Goal: Task Accomplishment & Management: Manage account settings

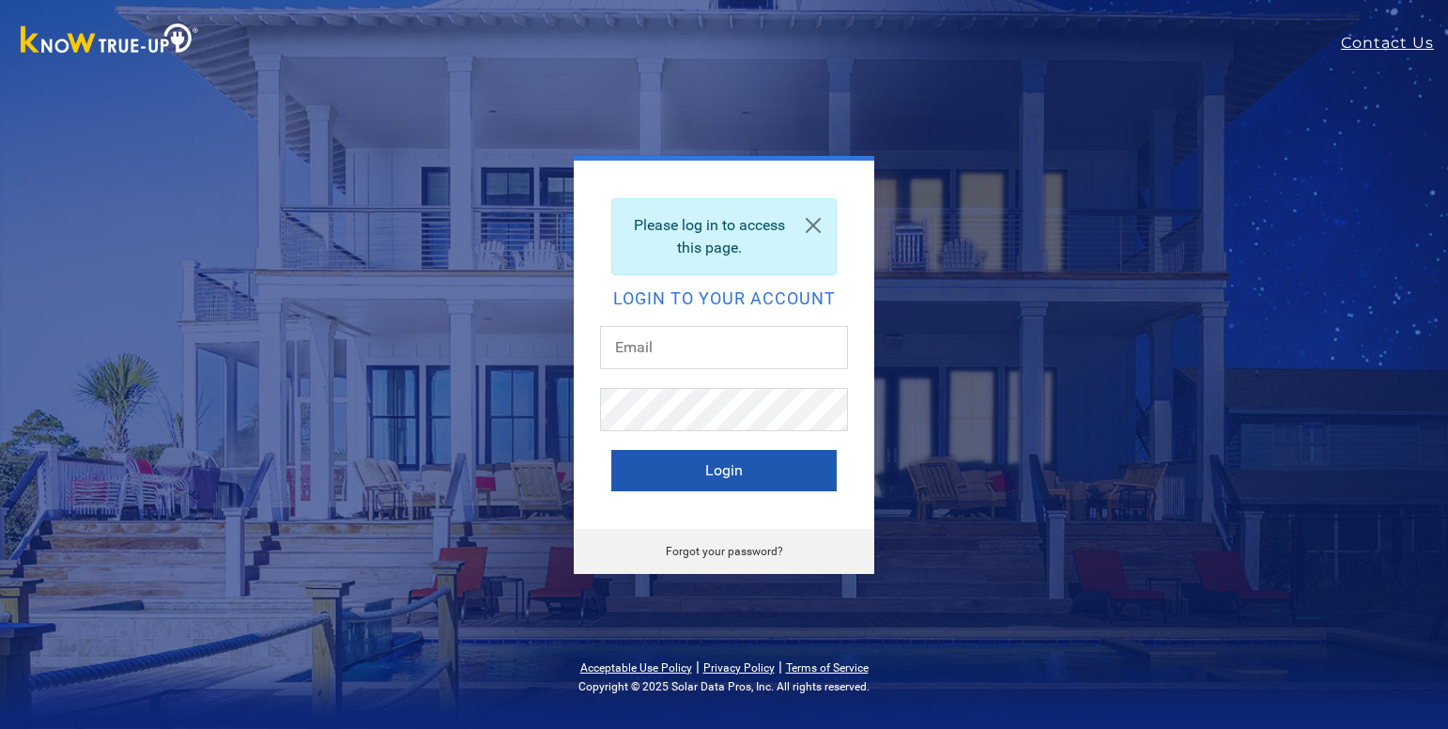
type input "mjharris1334@gmail.com"
click at [701, 465] on button "Login" at bounding box center [723, 470] width 225 height 41
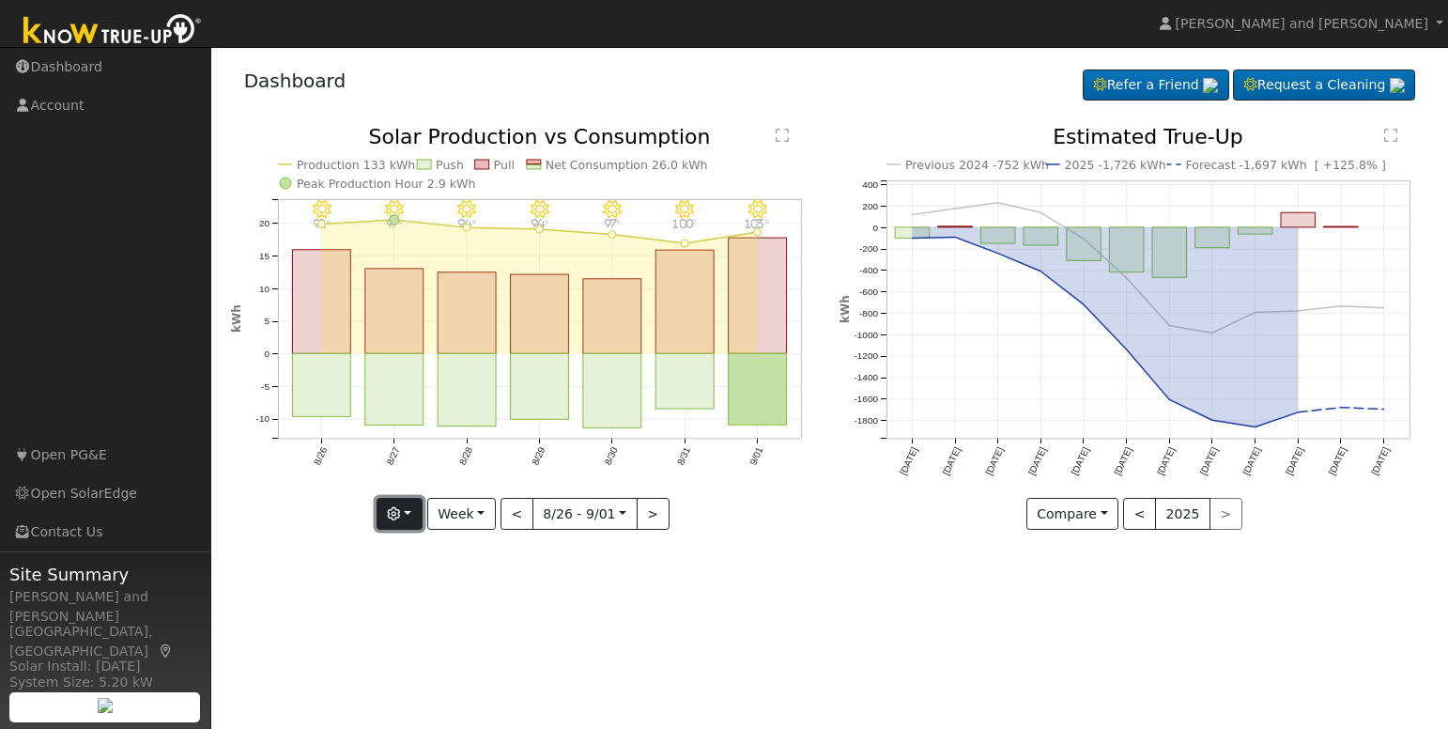
click at [395, 513] on icon "button" at bounding box center [393, 513] width 13 height 13
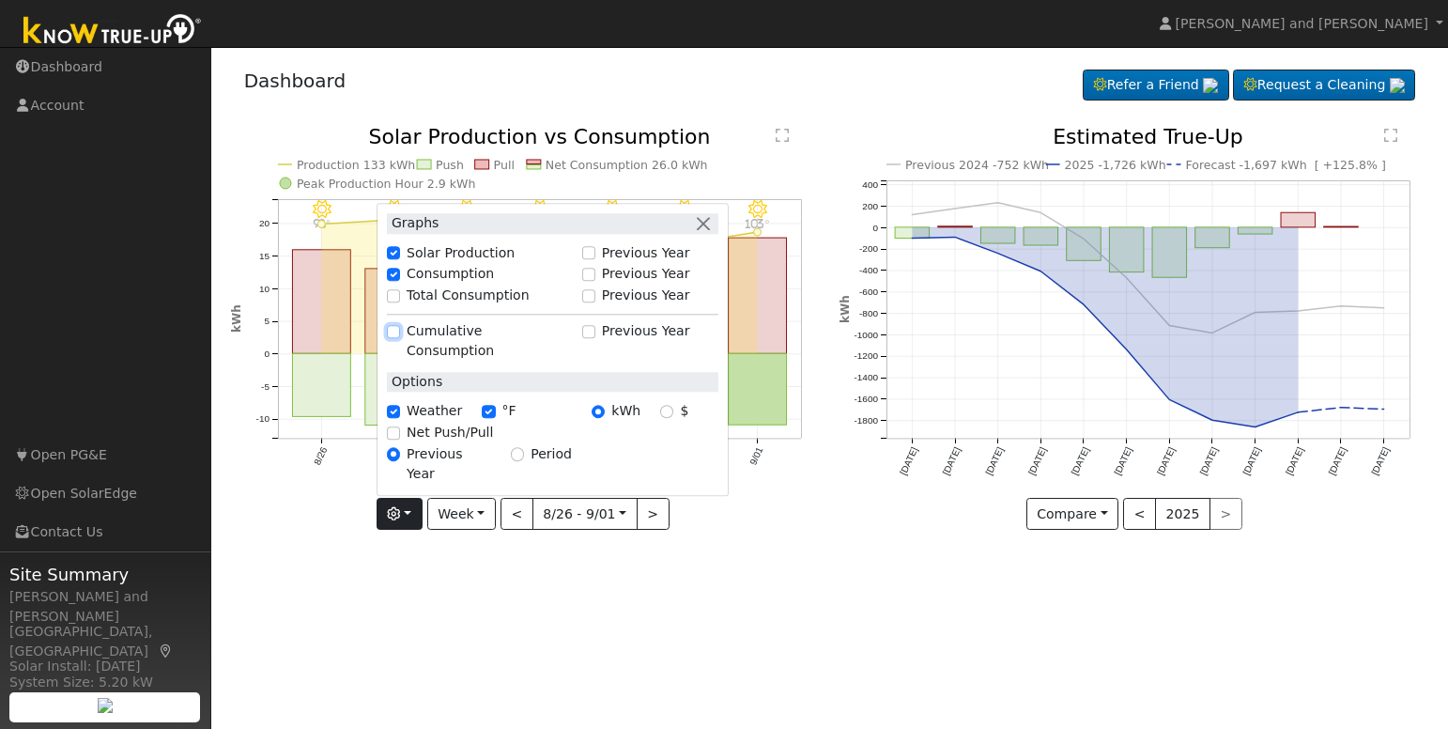
click at [400, 338] on input "Cumulative Consumption" at bounding box center [393, 331] width 13 height 13
checkbox input "true"
checkbox input "false"
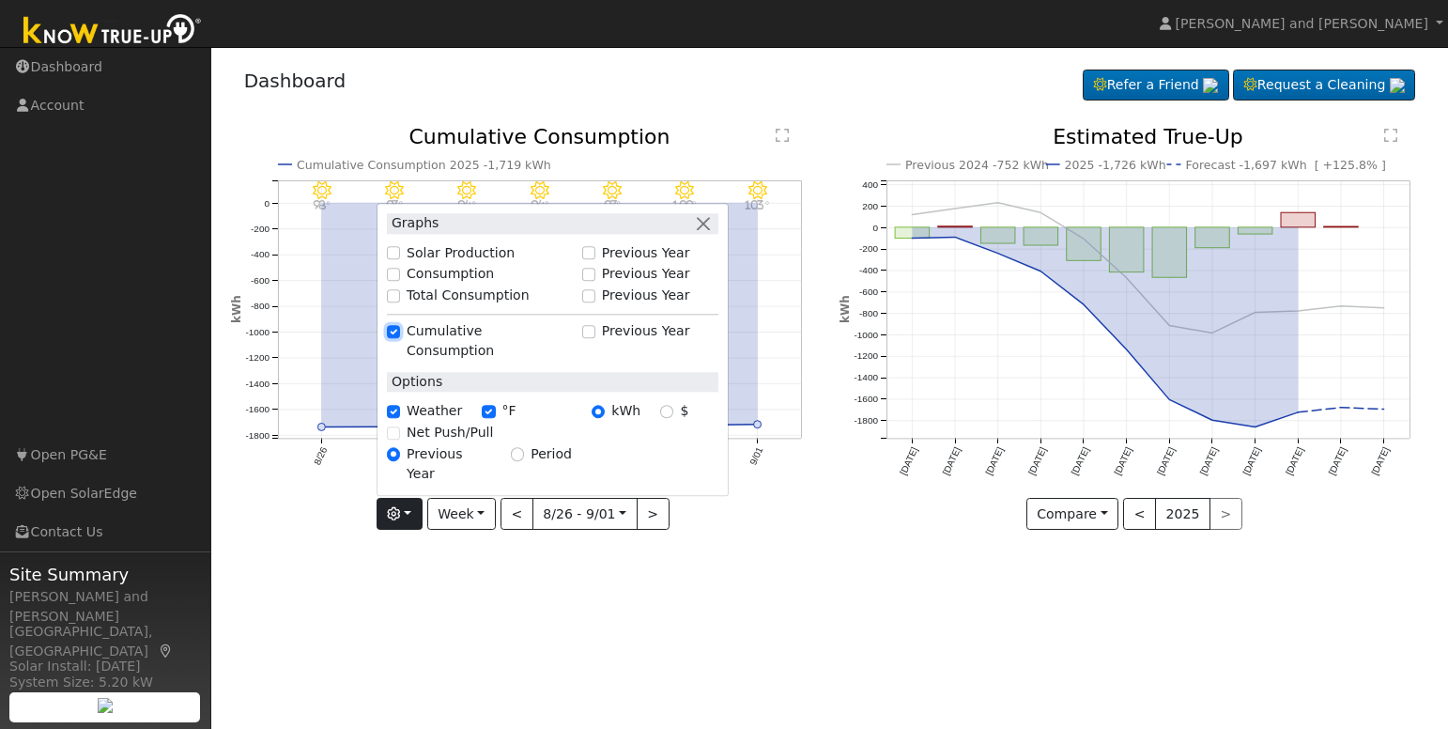
click at [400, 338] on input "Cumulative Consumption" at bounding box center [393, 331] width 13 height 13
checkbox input "false"
checkbox input "true"
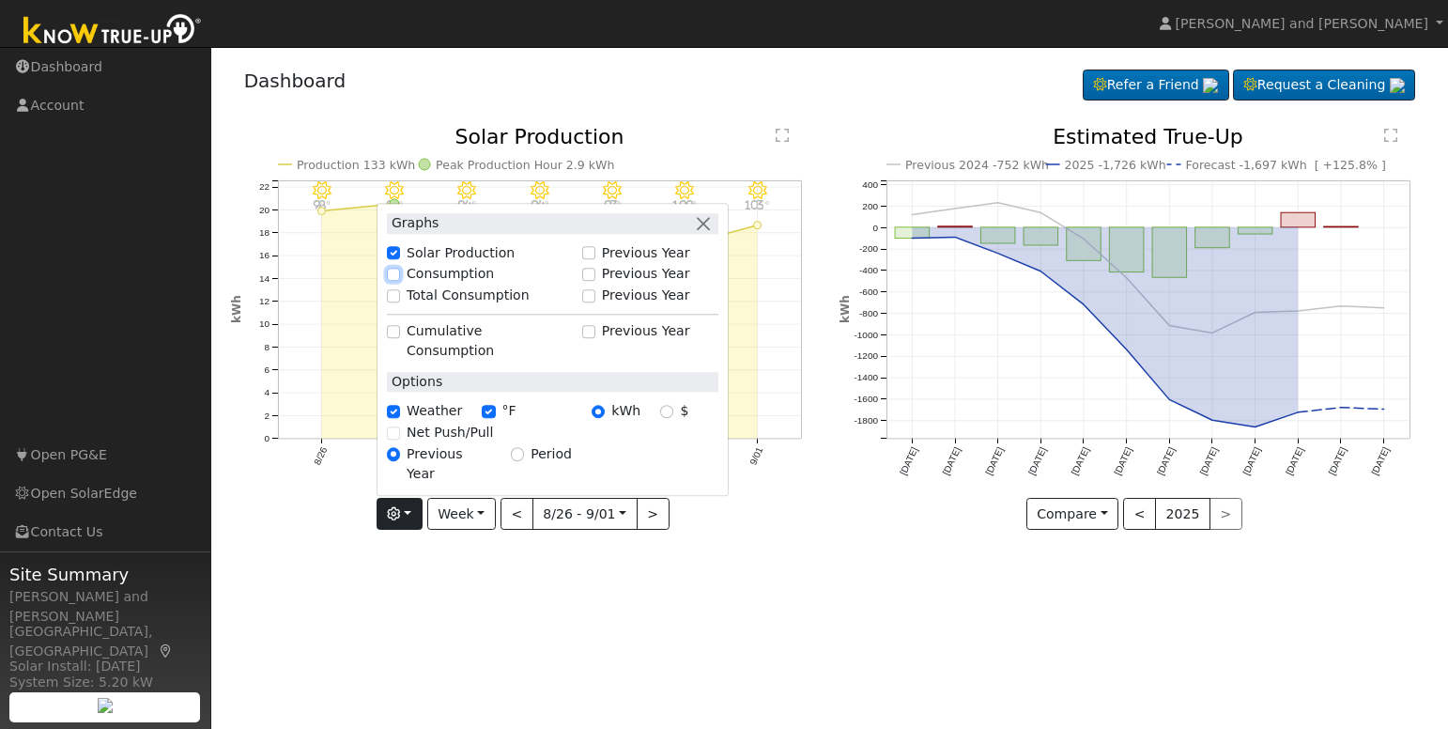
click at [400, 281] on input "Consumption" at bounding box center [393, 274] width 13 height 13
checkbox input "true"
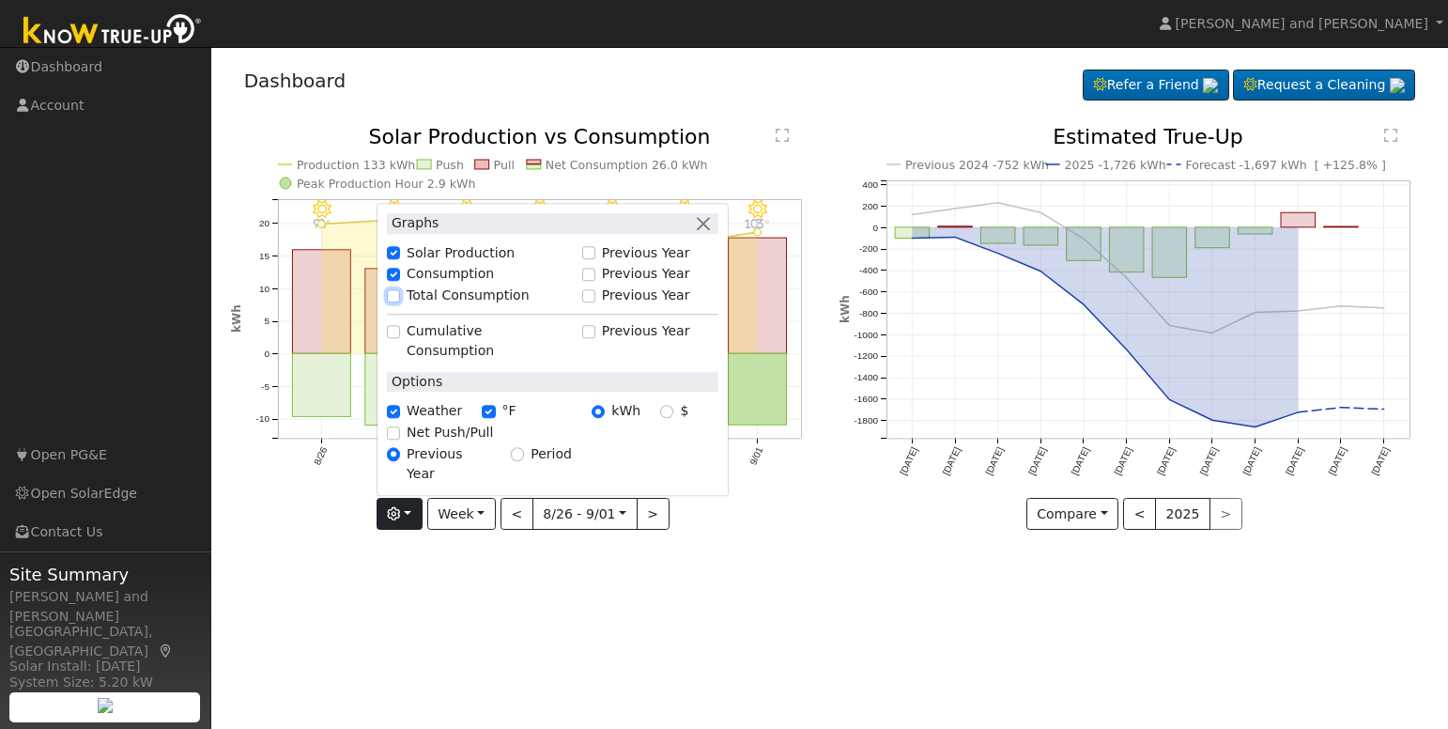
click at [399, 302] on input "Total Consumption" at bounding box center [393, 295] width 13 height 13
checkbox input "true"
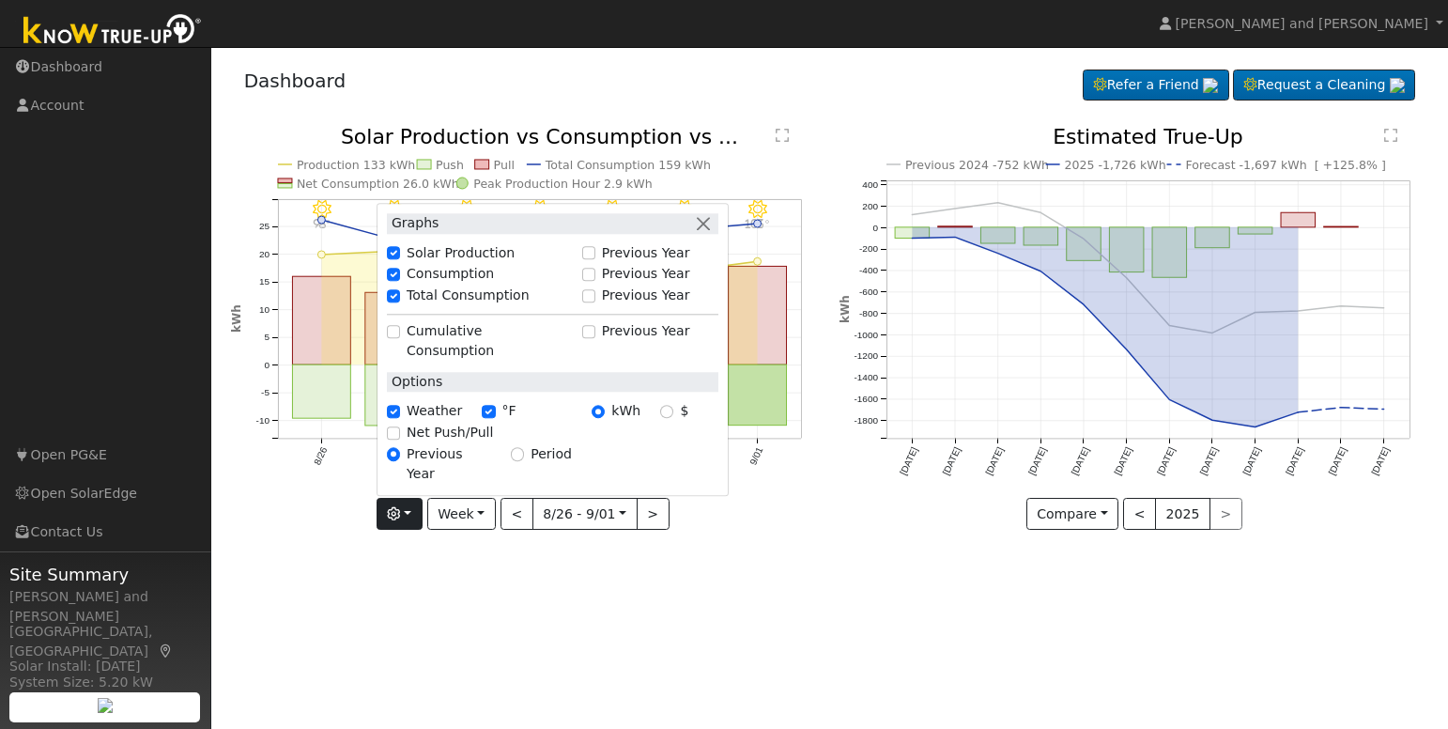
click at [406, 442] on div "Net Push/Pull" at bounding box center [552, 433] width 331 height 20
click at [400, 439] on input "Net Push/Pull" at bounding box center [393, 432] width 13 height 13
checkbox input "true"
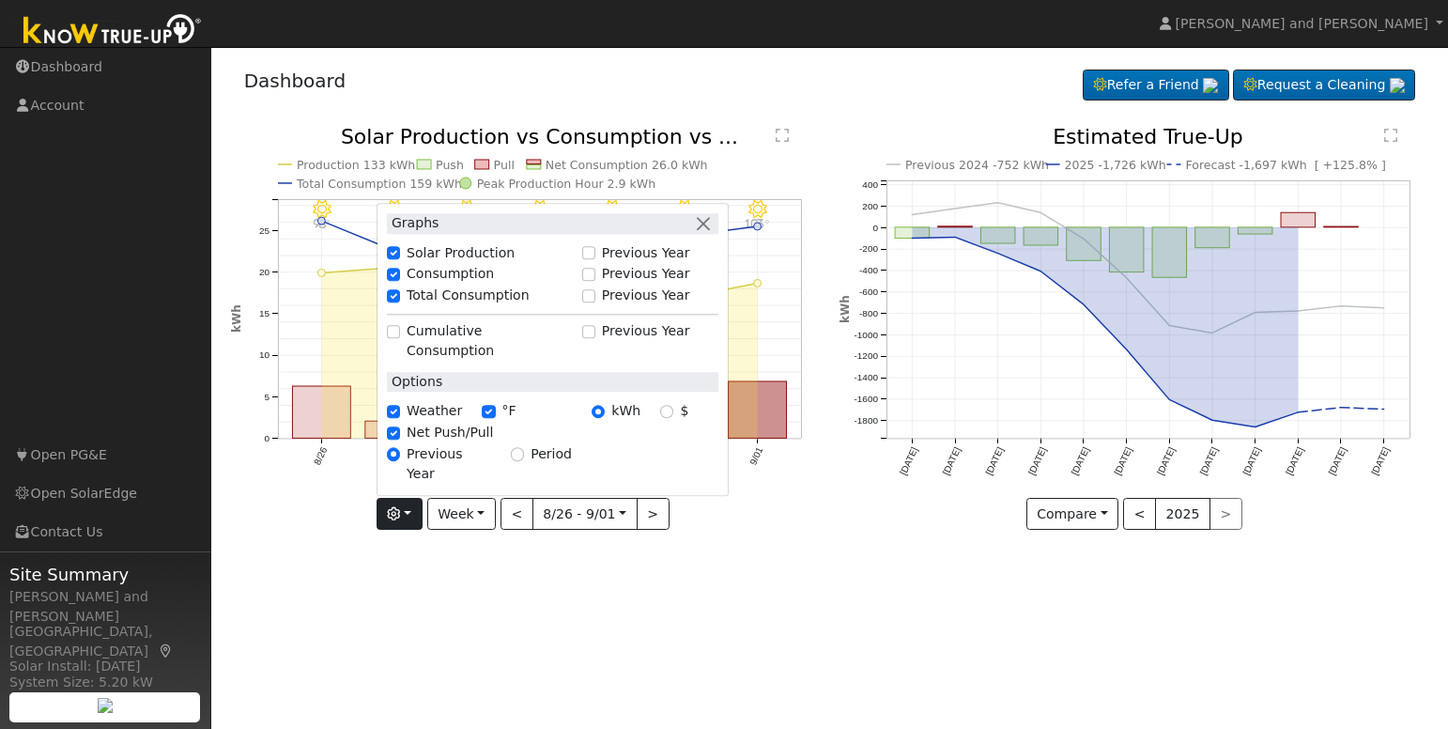
click at [488, 566] on div "User Profile First name Last name Email Email Notifications No Emails No Emails…" at bounding box center [829, 388] width 1237 height 682
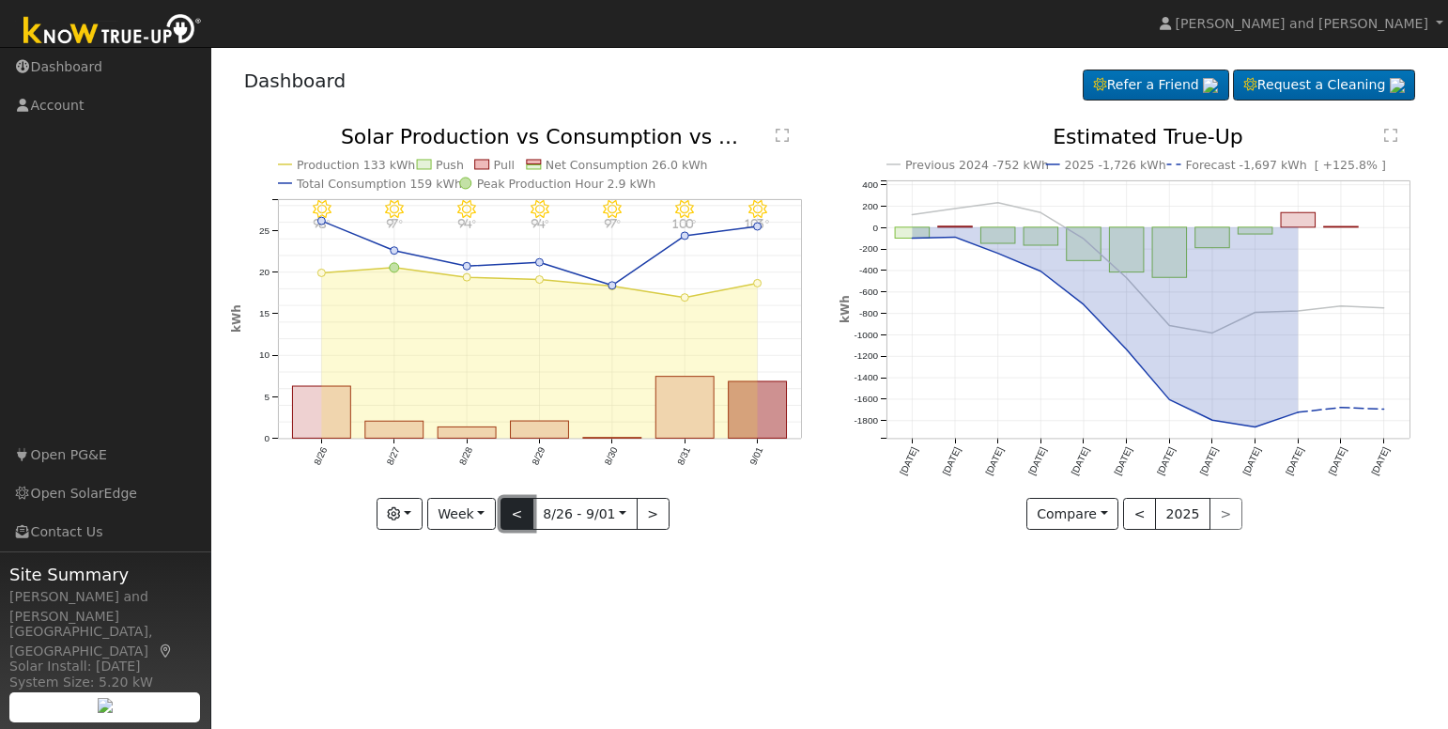
click at [524, 510] on button "<" at bounding box center [517, 514] width 33 height 32
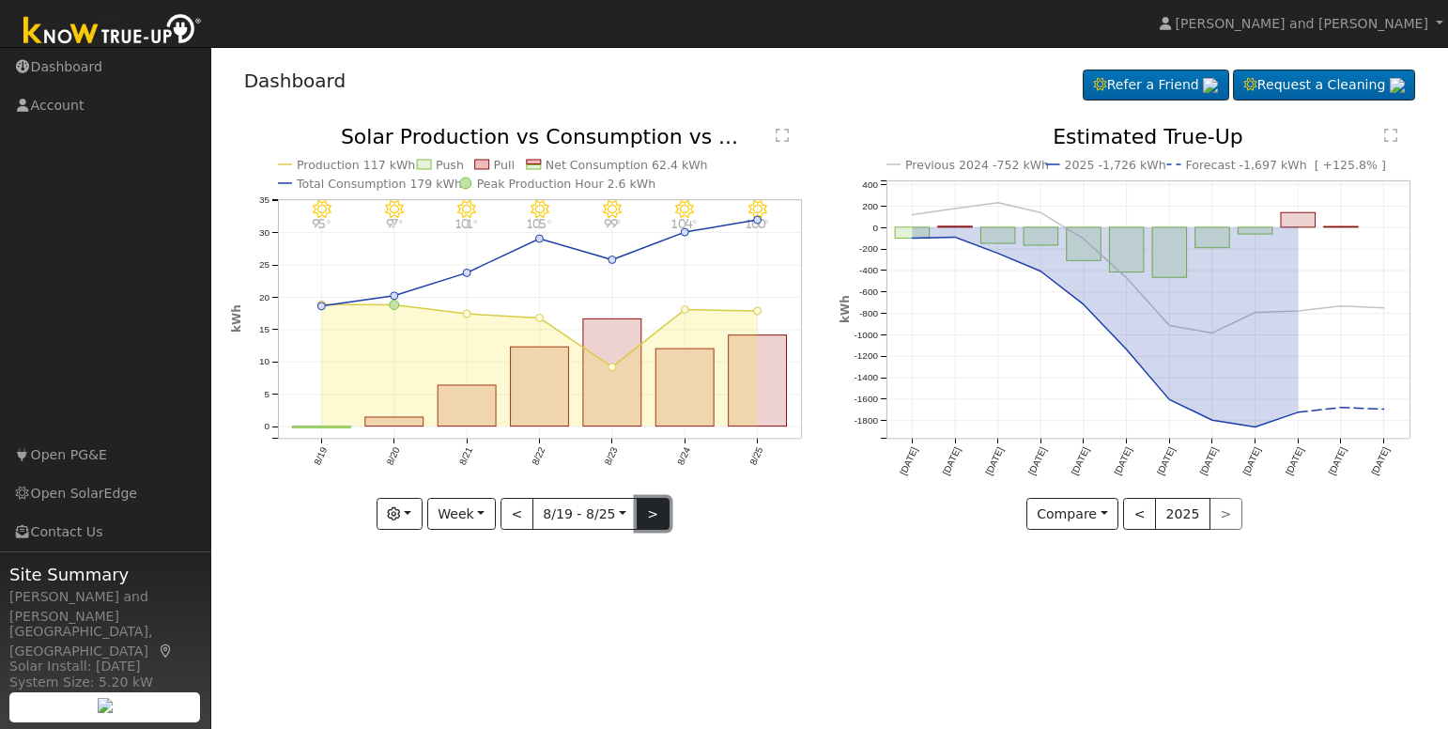
click at [650, 515] on button ">" at bounding box center [653, 514] width 33 height 32
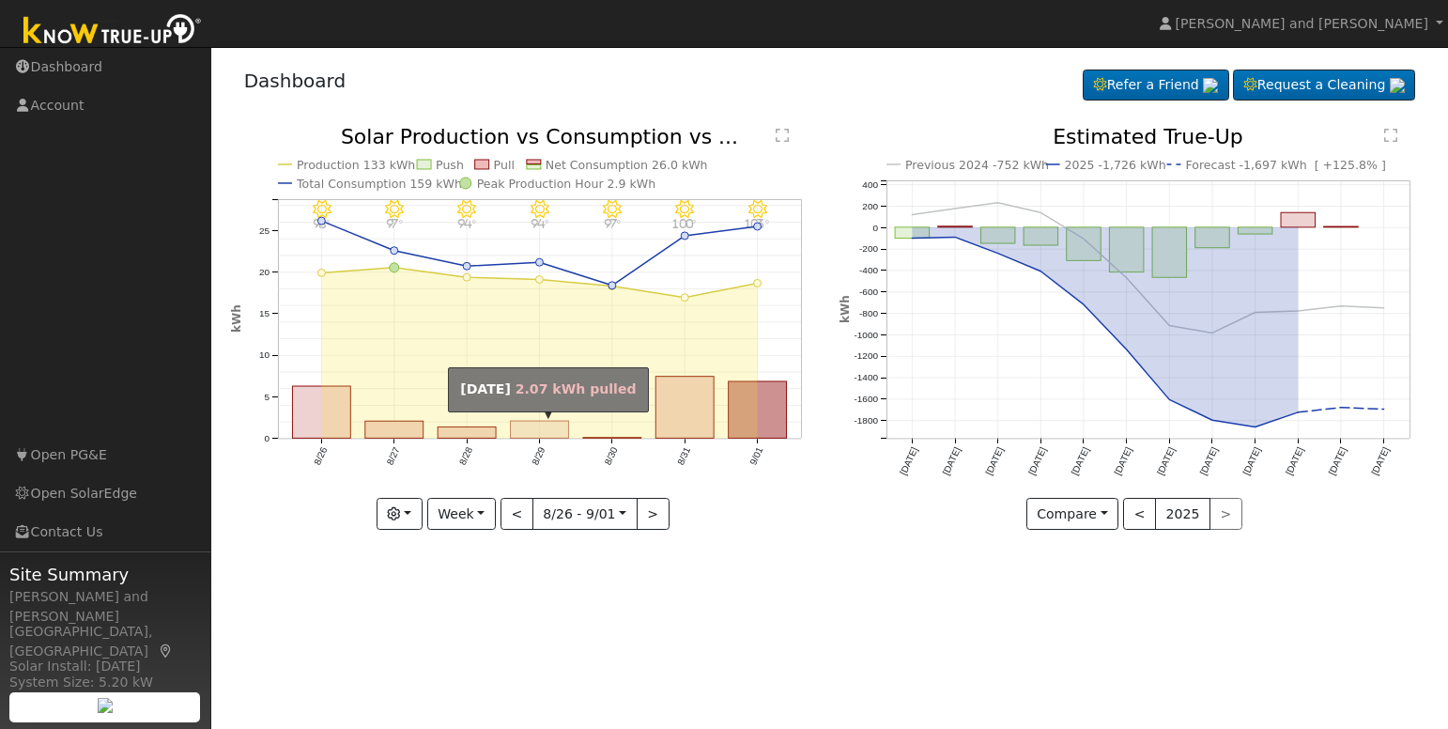
click at [544, 429] on rect "onclick=""" at bounding box center [539, 429] width 58 height 17
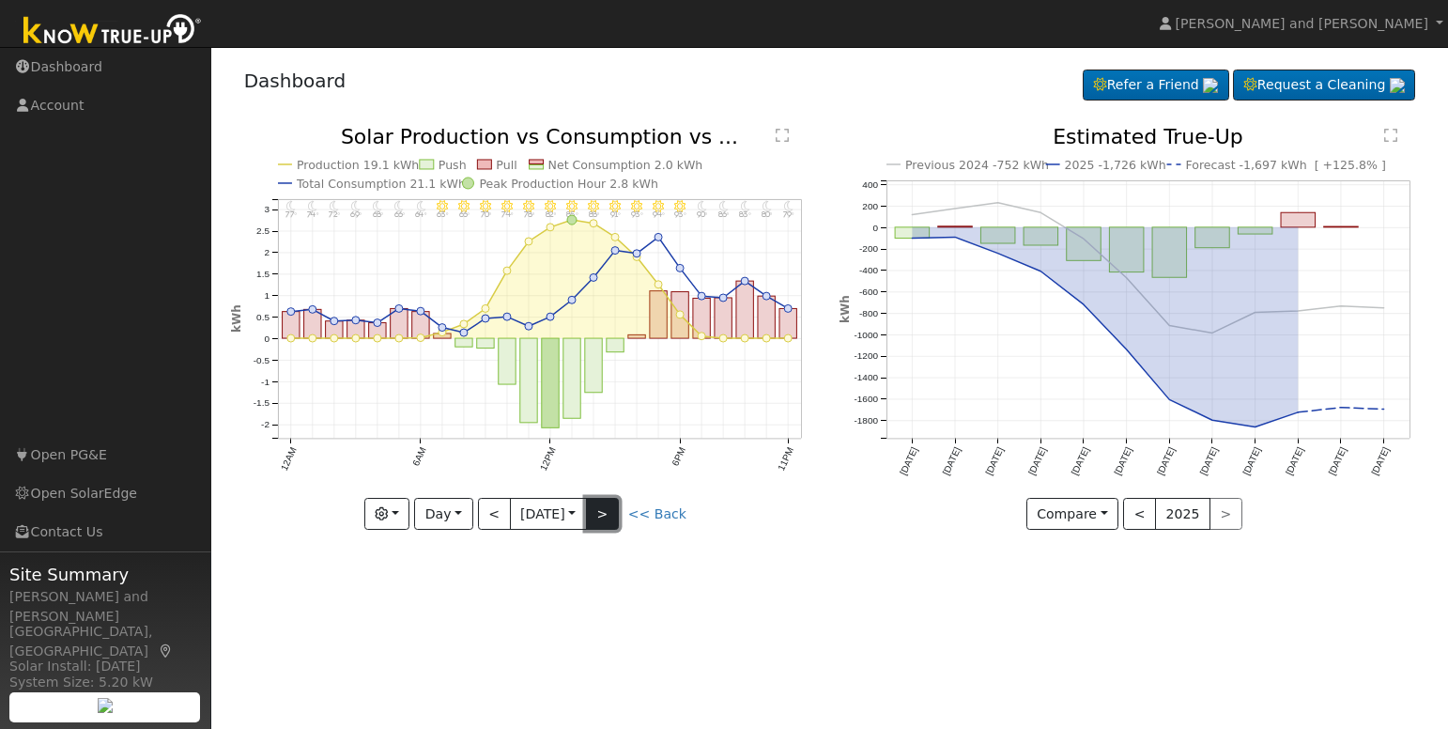
click at [607, 504] on button ">" at bounding box center [602, 514] width 33 height 32
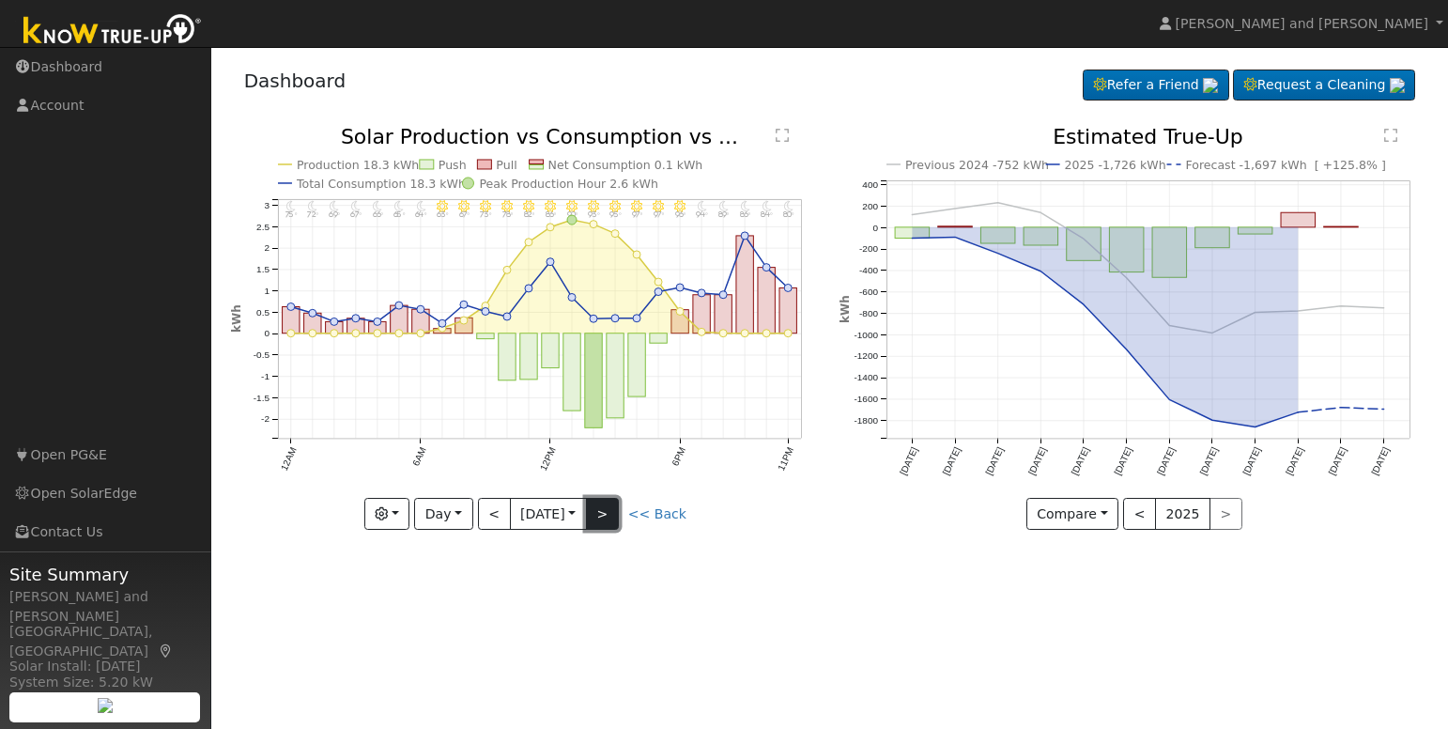
click at [607, 504] on button ">" at bounding box center [602, 514] width 33 height 32
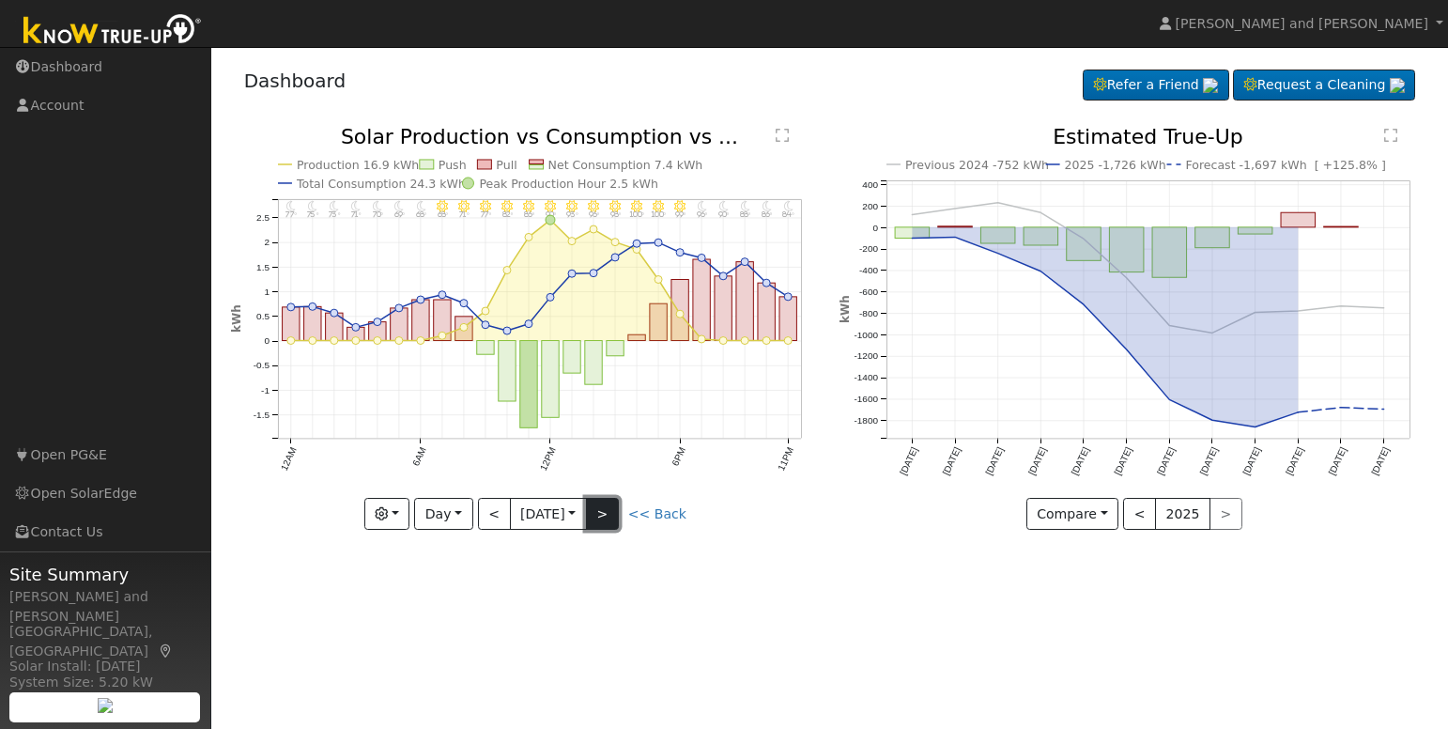
click at [607, 504] on button ">" at bounding box center [602, 514] width 33 height 32
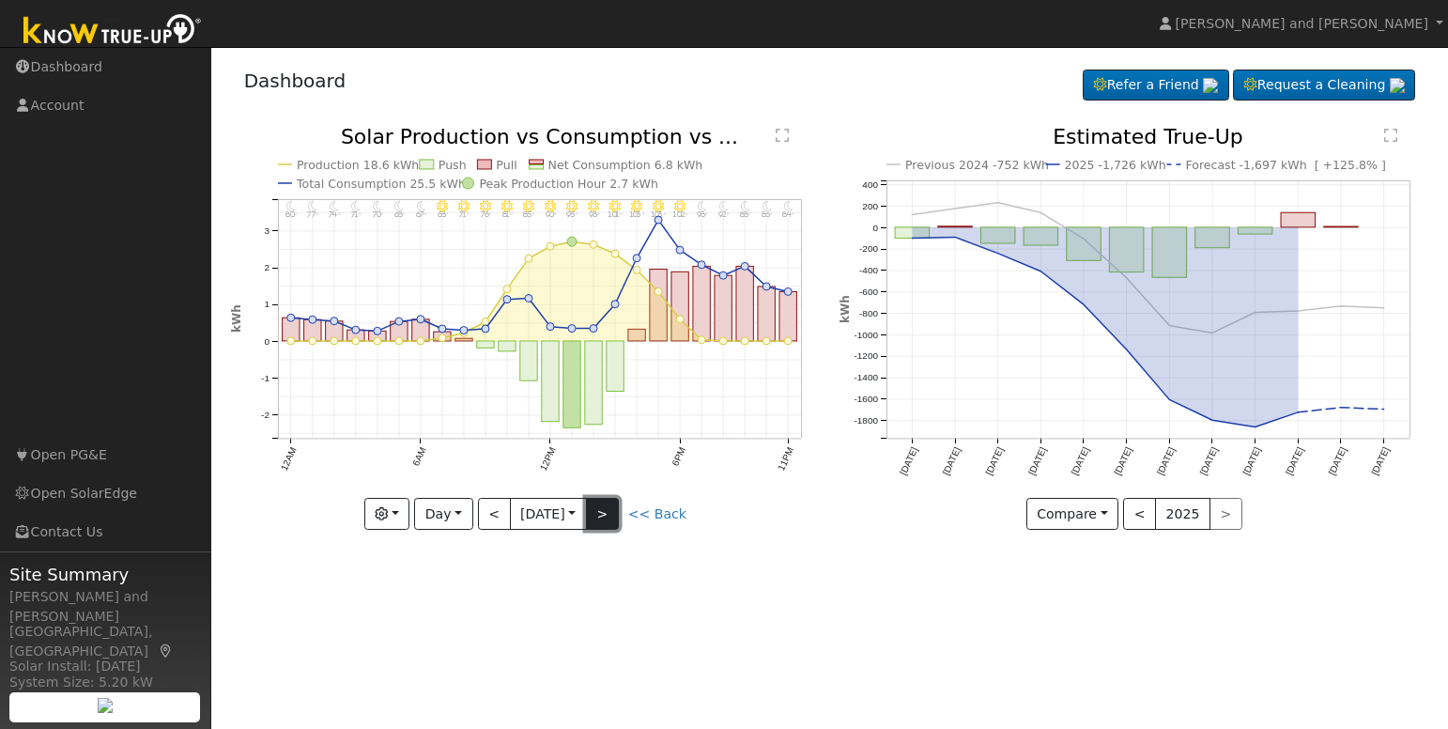
click at [607, 504] on button ">" at bounding box center [602, 514] width 33 height 32
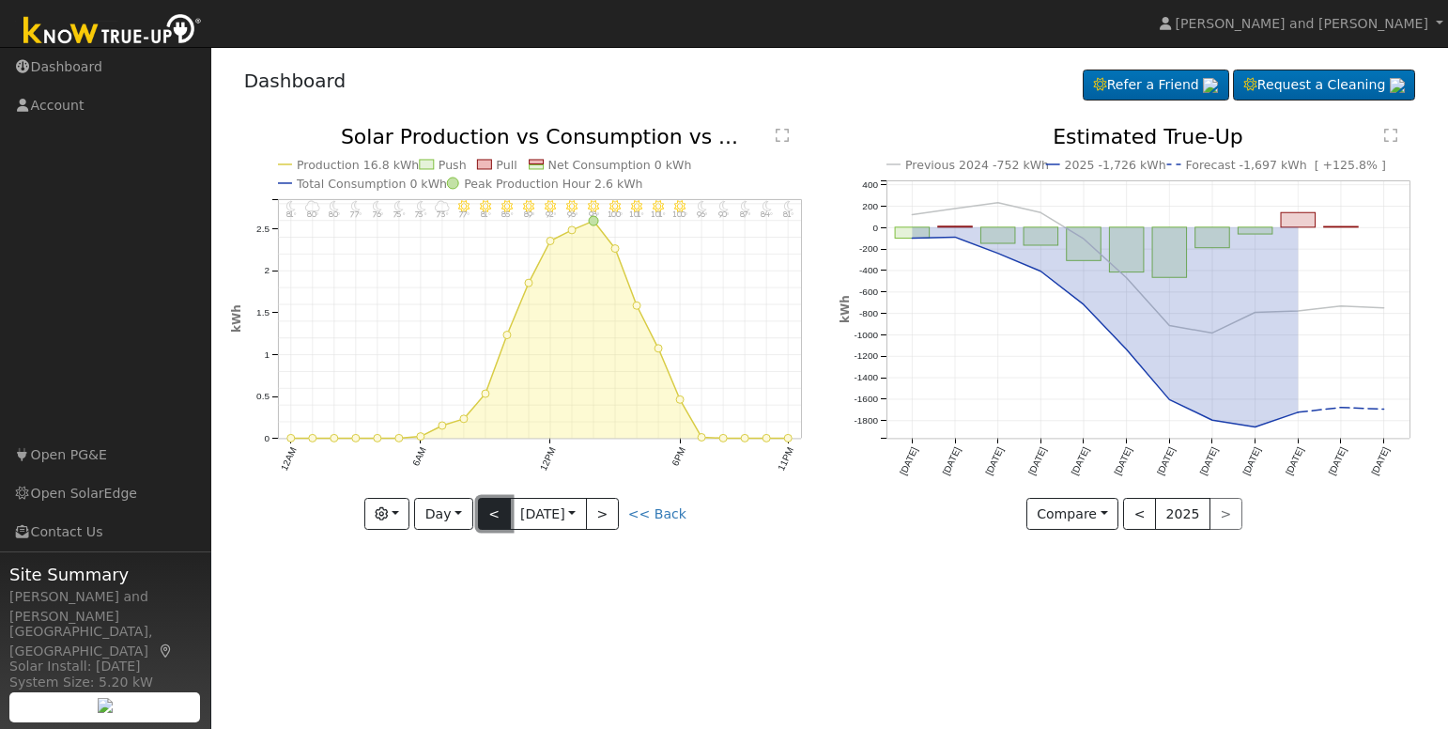
click at [497, 515] on button "<" at bounding box center [494, 514] width 33 height 32
type input "[DATE]"
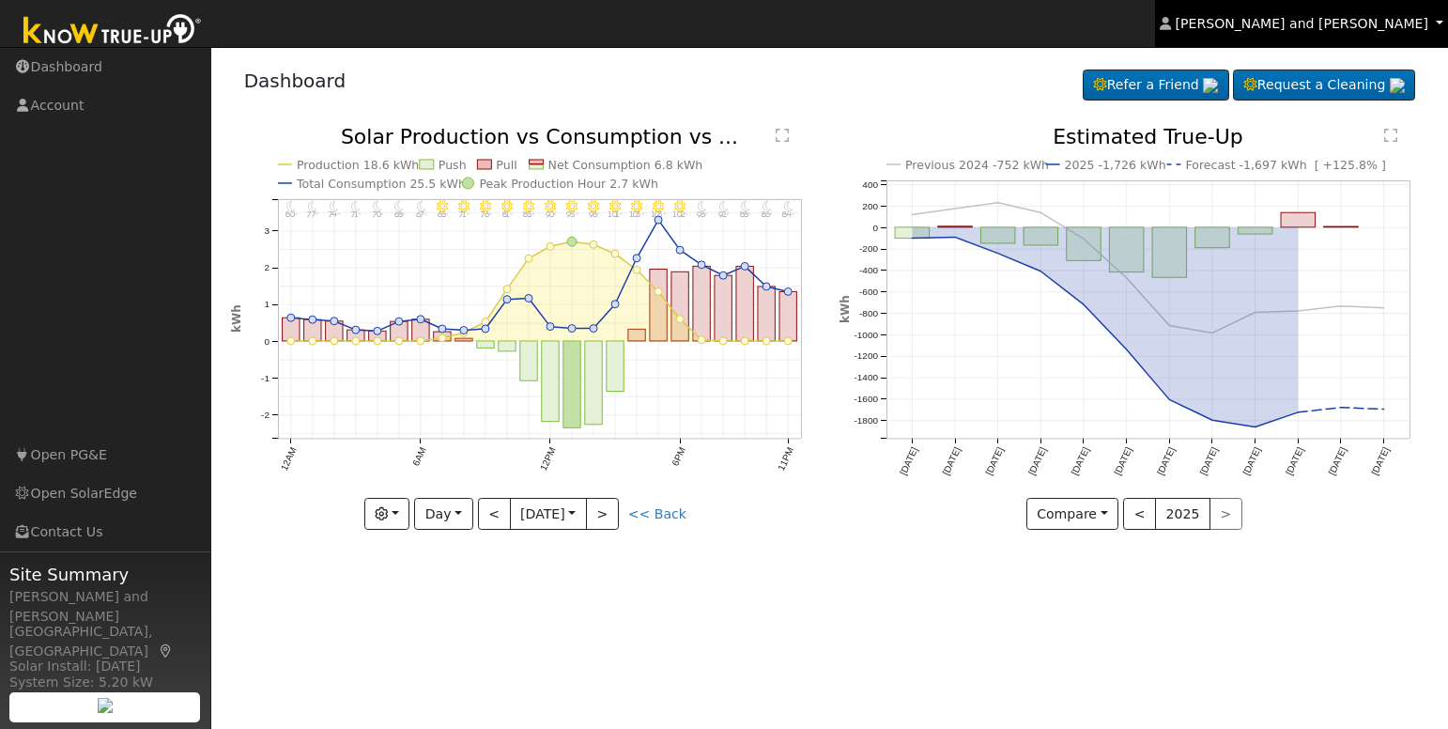
click at [1293, 32] on link "[PERSON_NAME] and [PERSON_NAME]" at bounding box center [1301, 23] width 293 height 47
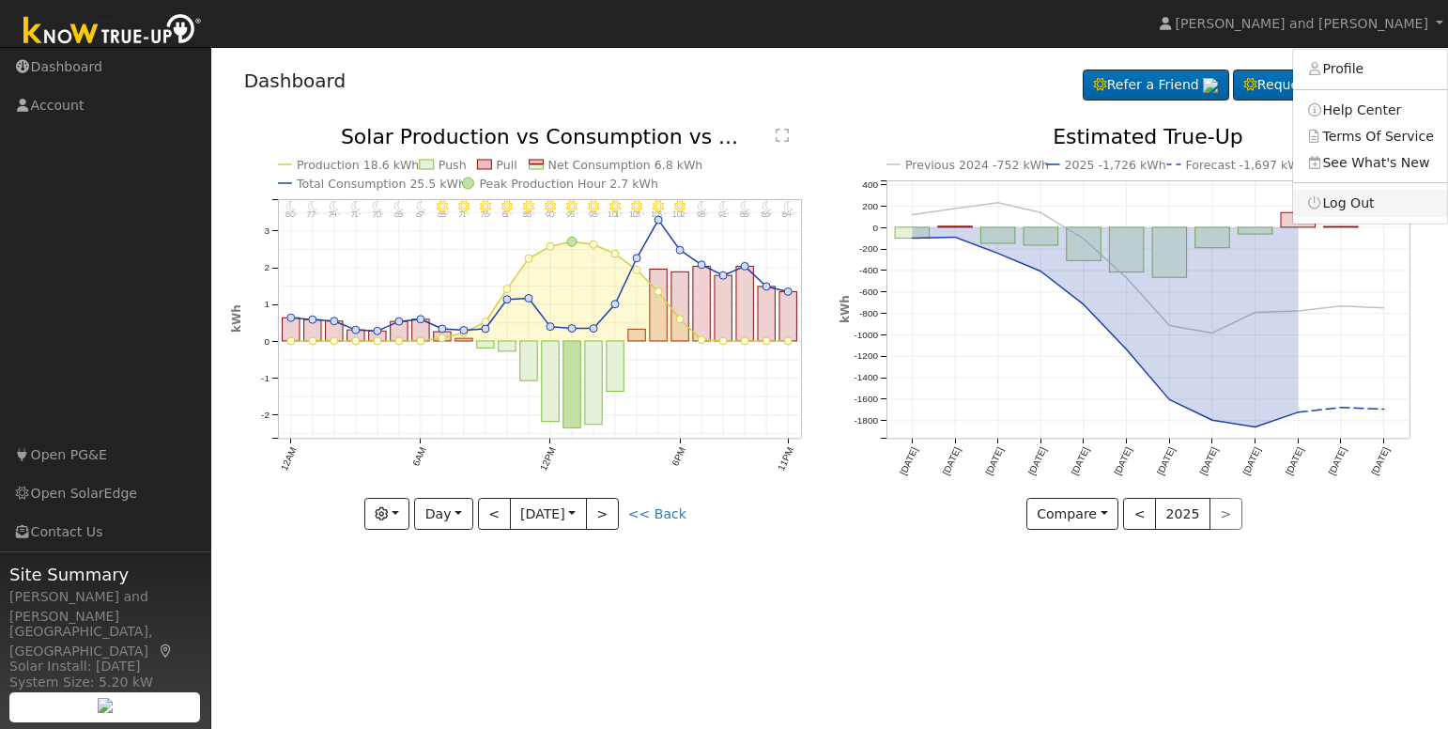
click at [1355, 209] on link "Log Out" at bounding box center [1370, 203] width 154 height 26
